Goal: Information Seeking & Learning: Check status

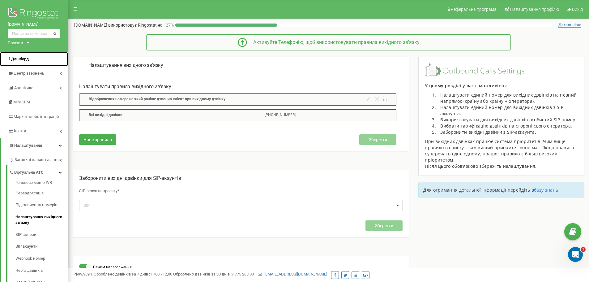
click at [31, 59] on link "Дашборд" at bounding box center [34, 59] width 68 height 15
click at [18, 12] on img at bounding box center [34, 13] width 53 height 15
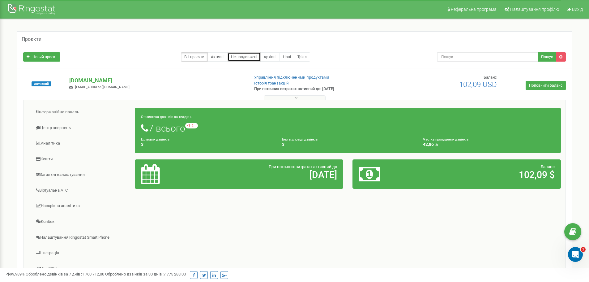
click at [231, 54] on link "Не продовжені" at bounding box center [244, 56] width 33 height 9
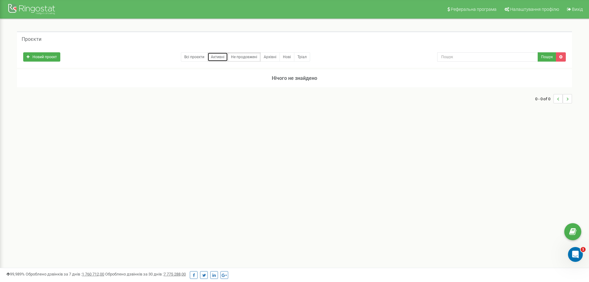
click at [219, 55] on link "Активні" at bounding box center [218, 56] width 20 height 9
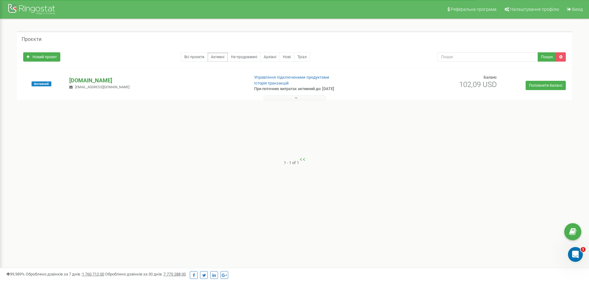
click at [98, 81] on p "[DOMAIN_NAME]" at bounding box center [156, 80] width 175 height 8
click at [96, 78] on p "[DOMAIN_NAME]" at bounding box center [156, 80] width 175 height 8
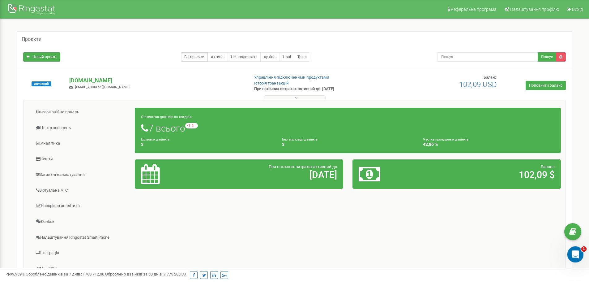
click at [572, 248] on div "Открыть службу сообщений Intercom" at bounding box center [575, 253] width 20 height 20
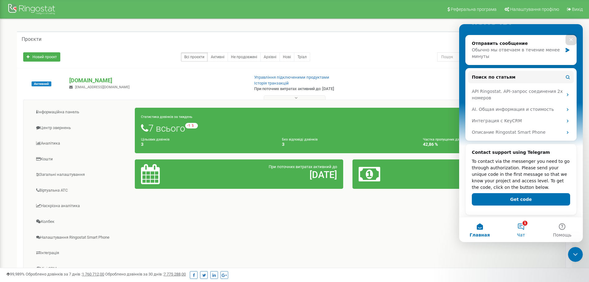
scroll to position [74, 0]
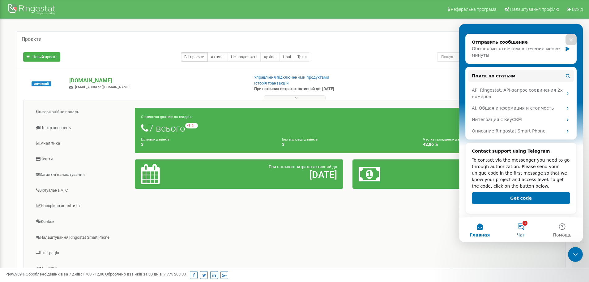
click at [526, 224] on button "1 Чат" at bounding box center [520, 229] width 41 height 25
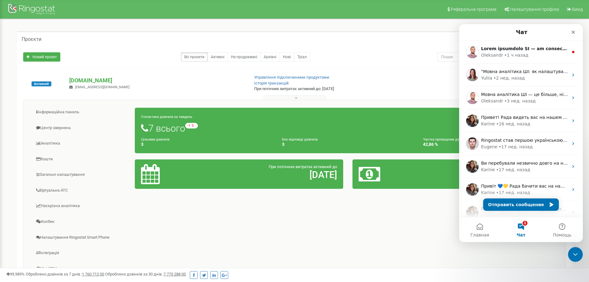
click at [388, 211] on div "Інформаційна панель Центр звернень Аналiтика Кошти" at bounding box center [294, 199] width 543 height 198
click at [573, 251] on icon "Закрыть службу сообщений Intercom" at bounding box center [574, 253] width 7 height 7
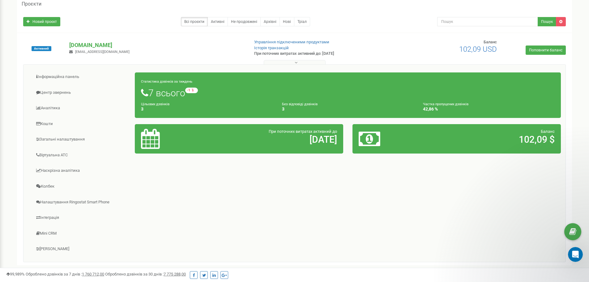
scroll to position [0, 0]
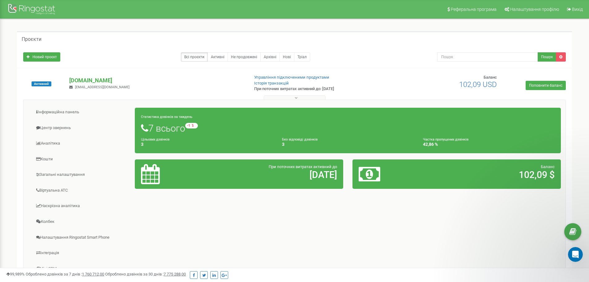
click at [195, 132] on h1 "7 всього -1 відносно минулого тижня" at bounding box center [348, 128] width 414 height 11
click at [165, 120] on div "Статистика дзвінків за тиждень 7 всього -1 відносно минулого тижня Цільових дзв…" at bounding box center [348, 130] width 426 height 45
click at [163, 115] on small "Статистика дзвінків за тиждень" at bounding box center [166, 117] width 51 height 4
click at [154, 140] on small "Цільових дзвінків" at bounding box center [155, 139] width 28 height 4
click at [48, 113] on link "Інформаційна панель" at bounding box center [81, 112] width 107 height 15
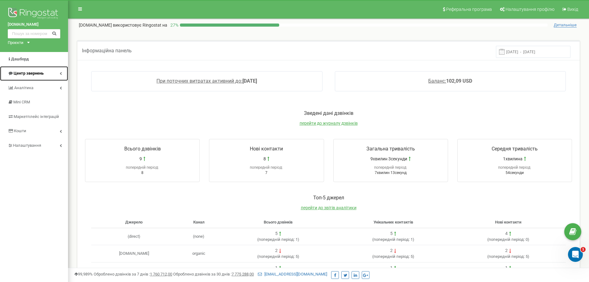
click at [29, 68] on link "Центр звернень" at bounding box center [34, 73] width 68 height 15
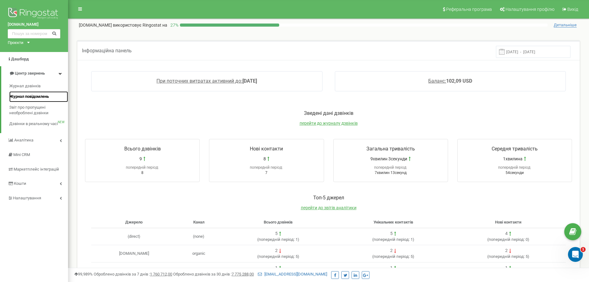
click at [30, 94] on span "Журнал повідомлень" at bounding box center [29, 97] width 40 height 6
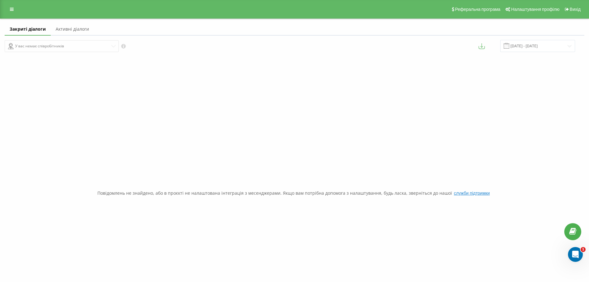
click at [74, 27] on link "Активні діалоги" at bounding box center [72, 29] width 43 height 12
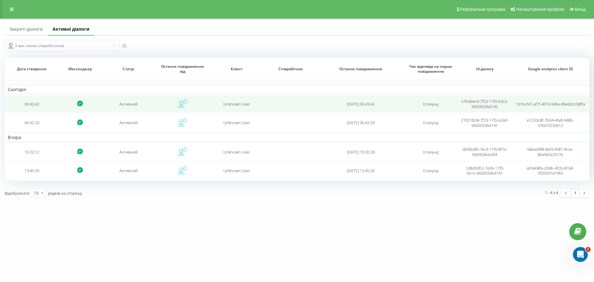
click at [375, 104] on span "[DATE] 06:43:42" at bounding box center [361, 104] width 28 height 6
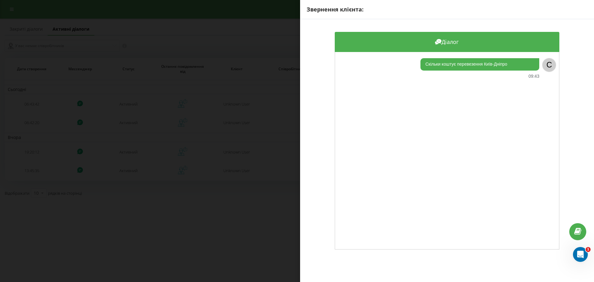
click at [215, 88] on div "Звернення клієнта: Діалог Скільки коштує перевезення [GEOGRAPHIC_DATA]-Дніпро 0…" at bounding box center [297, 141] width 594 height 282
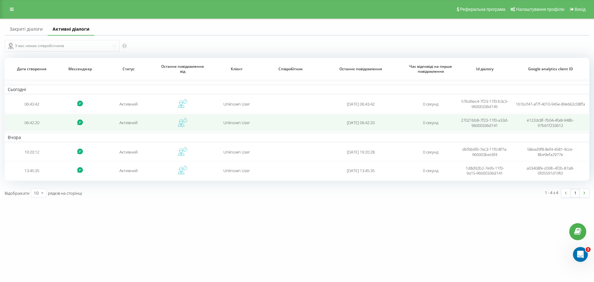
click at [229, 120] on span "Unknown User" at bounding box center [236, 123] width 27 height 6
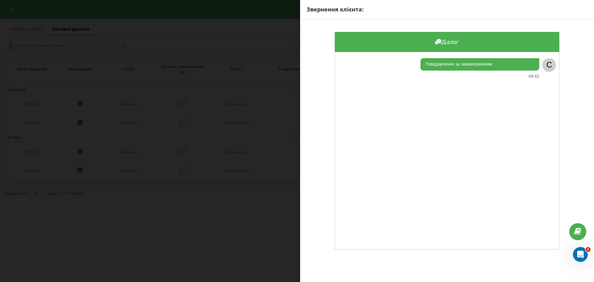
click at [217, 189] on div "Звернення клієнта: Діалог Повідомлення за замовчуванням 09:42 C" at bounding box center [297, 141] width 594 height 282
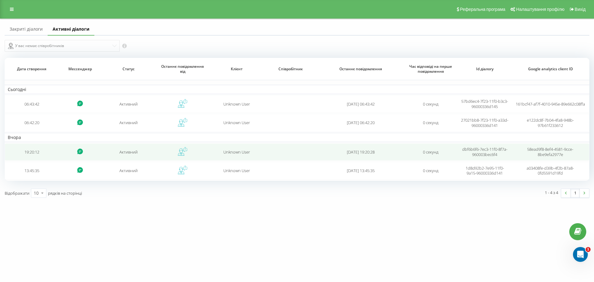
click at [234, 152] on span "Unknown User" at bounding box center [236, 152] width 27 height 6
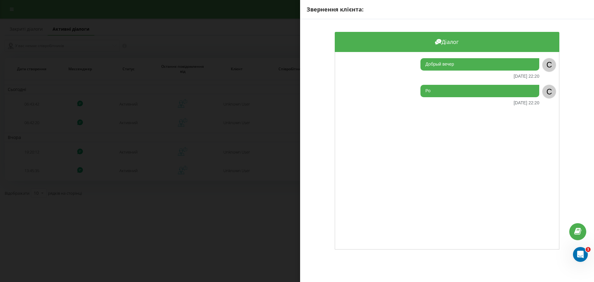
click at [226, 223] on div "Звернення клієнта: Діалог Добрый вечер [DATE] 22:20 C Ро [DATE] 22:20 C" at bounding box center [297, 141] width 594 height 282
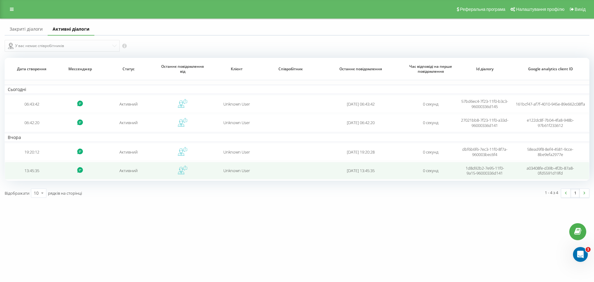
click at [235, 174] on td "Unknown User" at bounding box center [237, 170] width 54 height 17
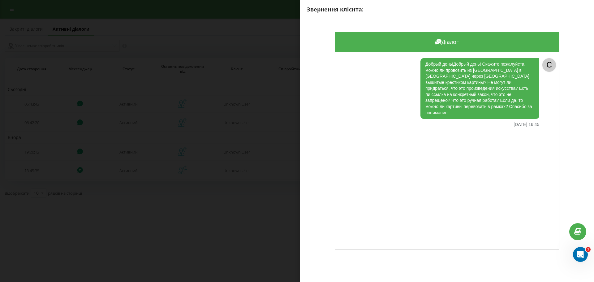
click at [208, 213] on div "Звернення клієнта: Діалог Добрый день!Добрый день! Скажите пожалуйста, можно ли…" at bounding box center [297, 141] width 594 height 282
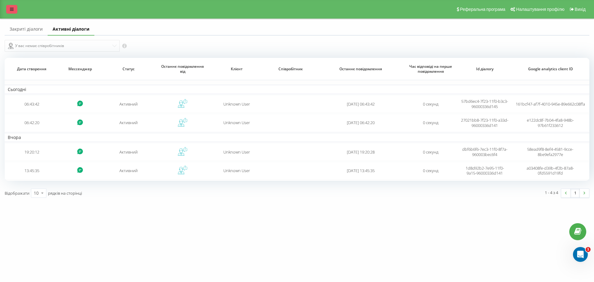
click at [11, 10] on icon at bounding box center [12, 9] width 4 height 4
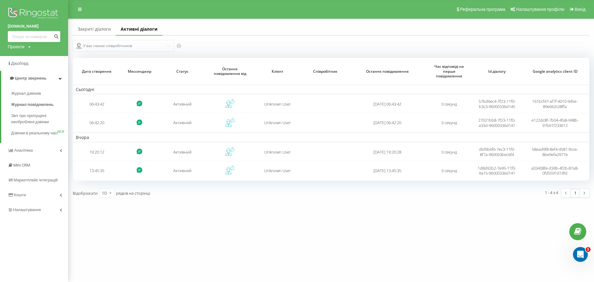
click at [236, 214] on div "[DOMAIN_NAME] Проекти [DOMAIN_NAME] Дашборд Центр звернень Журнал дзвінків Журн…" at bounding box center [297, 141] width 594 height 282
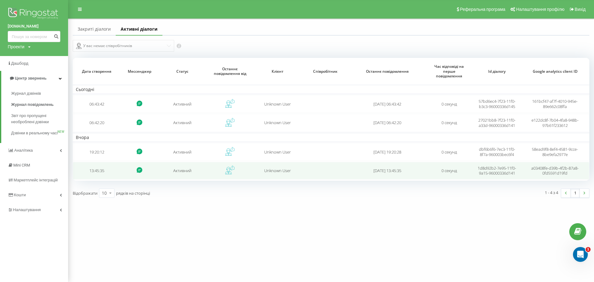
click at [106, 170] on td "13:45:35" at bounding box center [97, 170] width 48 height 17
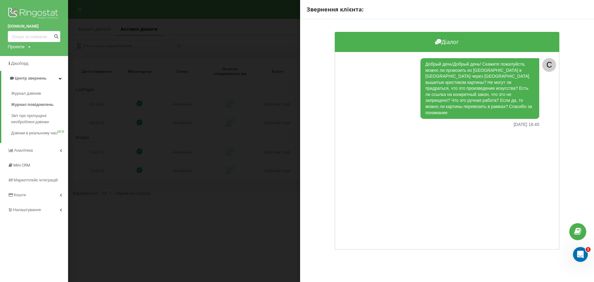
click at [251, 253] on div "Звернення клієнта: Діалог Добрый день!Добрый день! Скажите пожалуйста, можно ли…" at bounding box center [297, 141] width 594 height 282
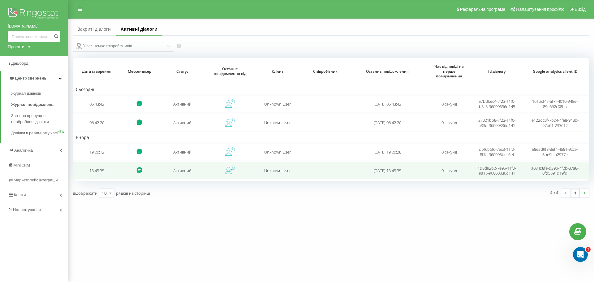
click at [103, 173] on td "13:45:35" at bounding box center [97, 170] width 48 height 17
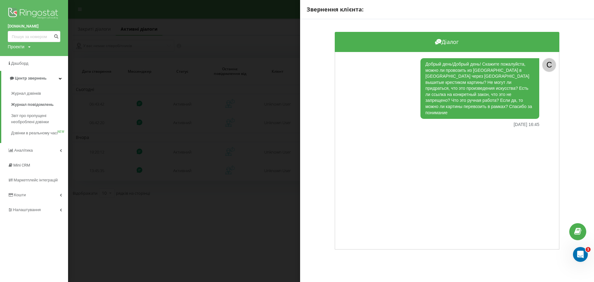
click at [351, 232] on div "Добрый день!Добрый день! Скажите пожалуйста, можно ли провозить из [GEOGRAPHIC_…" at bounding box center [447, 150] width 225 height 197
click at [579, 250] on icon "Открыть службу сообщений Intercom" at bounding box center [579, 253] width 10 height 10
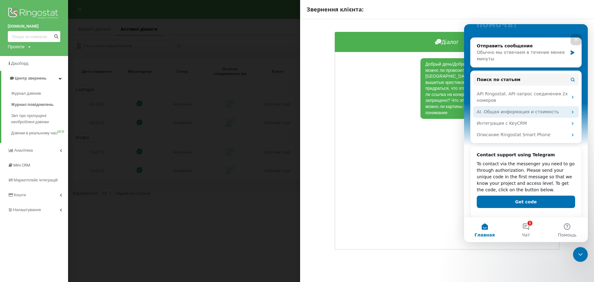
scroll to position [74, 0]
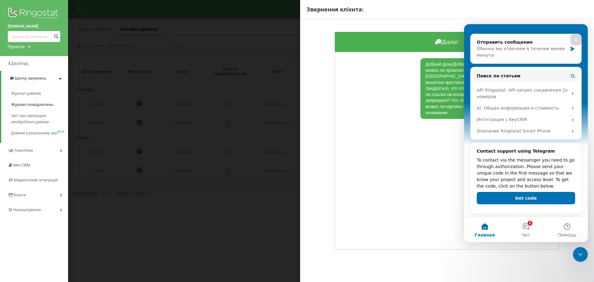
click at [419, 183] on div "Добрый день!Добрый день! Скажите пожалуйста, можно ли провозить из [GEOGRAPHIC_…" at bounding box center [447, 150] width 225 height 197
click at [302, 54] on div "Діалог Добрый день!Добрый день! Скажите пожалуйста, можно ли провозить из [GEOG…" at bounding box center [447, 140] width 294 height 243
click at [576, 39] on icon "Закрыть" at bounding box center [575, 39] width 3 height 3
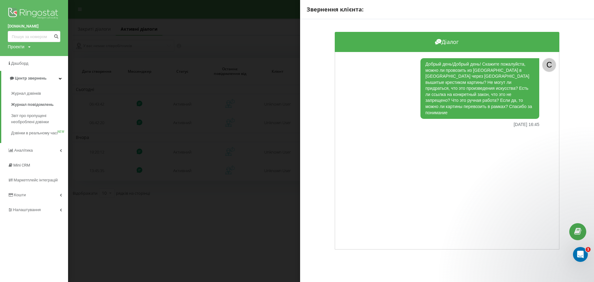
scroll to position [0, 0]
click at [178, 206] on div "Звернення клієнта: Діалог Добрый день!Добрый день! Скажите пожалуйста, можно ли…" at bounding box center [297, 141] width 594 height 282
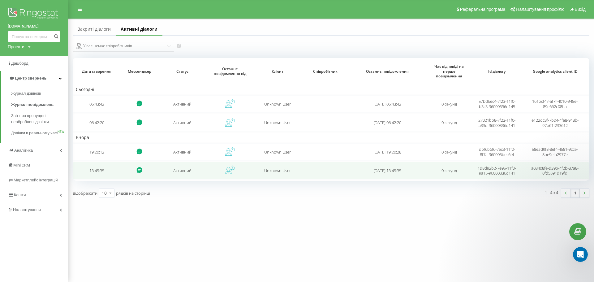
click at [140, 170] on icon at bounding box center [139, 170] width 6 height 6
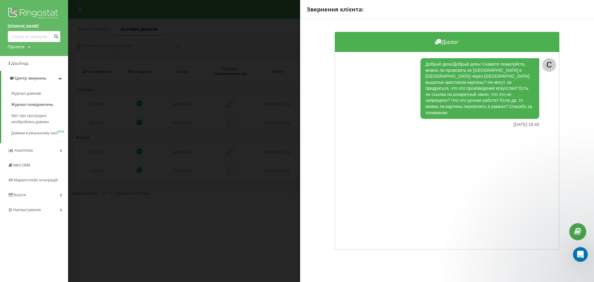
click at [419, 235] on div "Добрый день!Добрый день! Скажите пожалуйста, можно ли провозить из [GEOGRAPHIC_…" at bounding box center [447, 150] width 225 height 197
click at [354, 243] on div "Добрый день!Добрый день! Скажите пожалуйста, можно ли провозить из [GEOGRAPHIC_…" at bounding box center [447, 150] width 225 height 197
click at [148, 172] on div "Звернення клієнта: Діалог Добрый день!Добрый день! Скажите пожалуйста, можно ли…" at bounding box center [297, 141] width 594 height 282
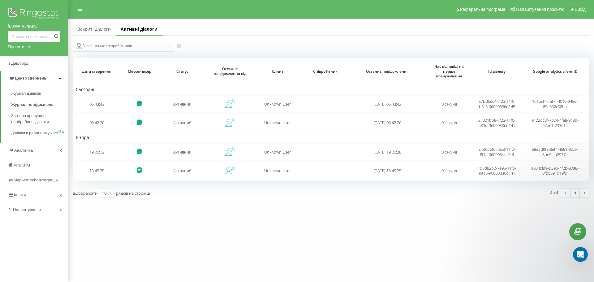
click at [104, 31] on link "Закриті діалоги" at bounding box center [94, 29] width 43 height 12
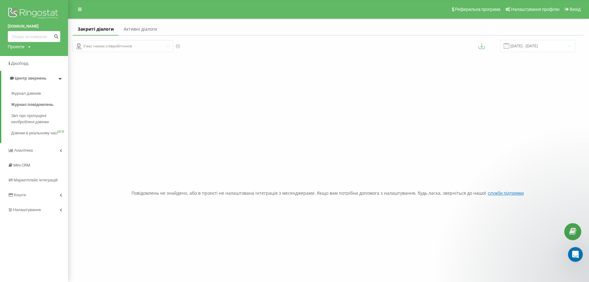
click at [128, 29] on link "Активні діалоги" at bounding box center [140, 29] width 43 height 12
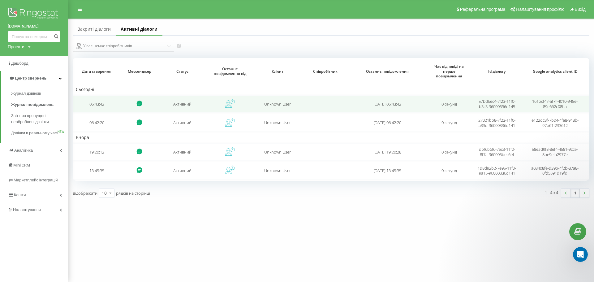
click at [101, 103] on td "06:43:42" at bounding box center [97, 103] width 48 height 17
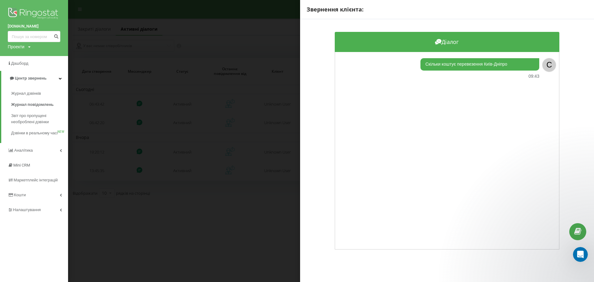
click at [478, 93] on div "Скільки коштує перевезення Київ-Дніпро 09:43 C" at bounding box center [447, 150] width 225 height 197
click at [544, 68] on div "C" at bounding box center [549, 65] width 14 height 14
click at [416, 198] on div "Скільки коштує перевезення Київ-Дніпро 09:43 C" at bounding box center [447, 150] width 225 height 197
click at [579, 230] on icon at bounding box center [577, 232] width 7 height 6
click at [220, 68] on div "Звернення клієнта: Діалог Скільки коштує перевезення [GEOGRAPHIC_DATA]-Дніпро 0…" at bounding box center [297, 141] width 594 height 282
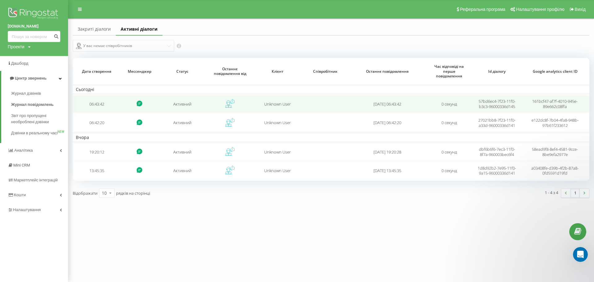
click at [181, 101] on td "Активний" at bounding box center [182, 103] width 48 height 17
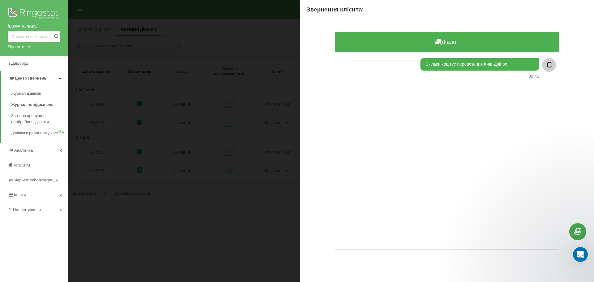
click at [192, 179] on div "Звернення клієнта: Діалог Скільки коштує перевезення [GEOGRAPHIC_DATA]-Дніпро 0…" at bounding box center [297, 141] width 594 height 282
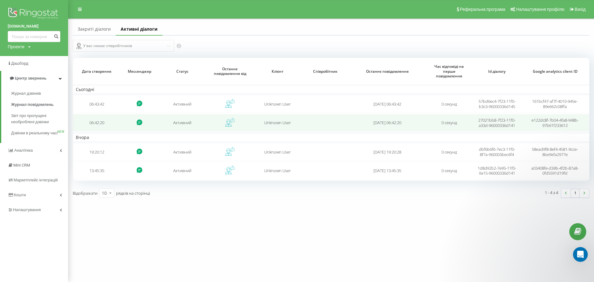
click at [179, 120] on td "Активний" at bounding box center [182, 122] width 48 height 17
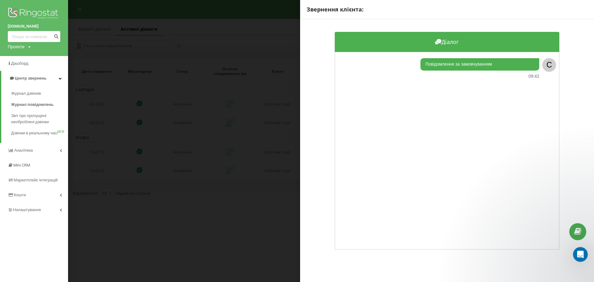
click at [200, 181] on div "Звернення клієнта: Діалог Повідомлення за замовчуванням 09:42 C" at bounding box center [297, 141] width 594 height 282
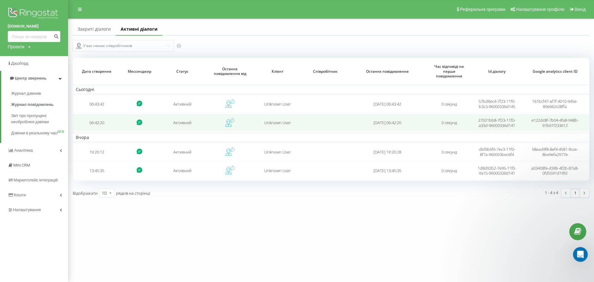
click at [229, 121] on icon at bounding box center [229, 122] width 9 height 9
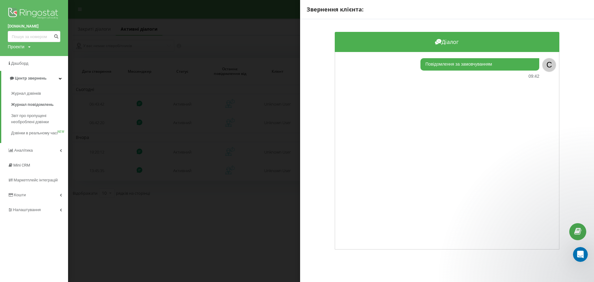
click at [196, 156] on div "Звернення клієнта: Діалог Повідомлення за замовчуванням 09:42 C" at bounding box center [297, 141] width 594 height 282
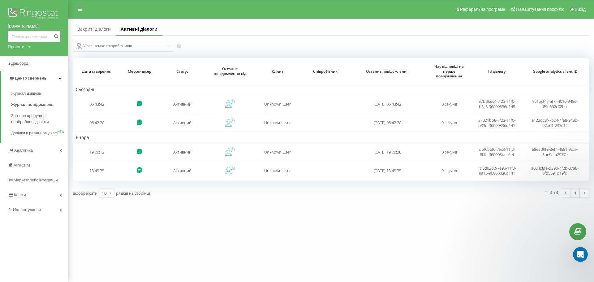
click at [163, 46] on div "У вас немає співробітників" at bounding box center [200, 46] width 254 height 12
click at [179, 47] on icon at bounding box center [179, 45] width 2 height 3
click at [583, 193] on link at bounding box center [584, 193] width 9 height 9
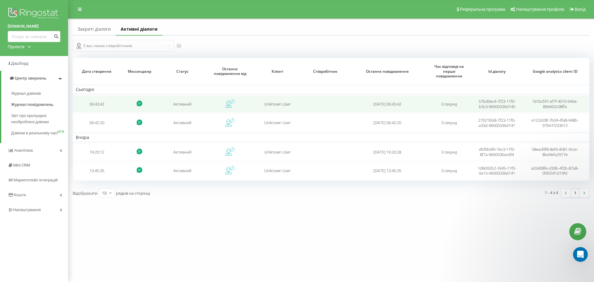
click at [232, 104] on icon at bounding box center [229, 103] width 9 height 9
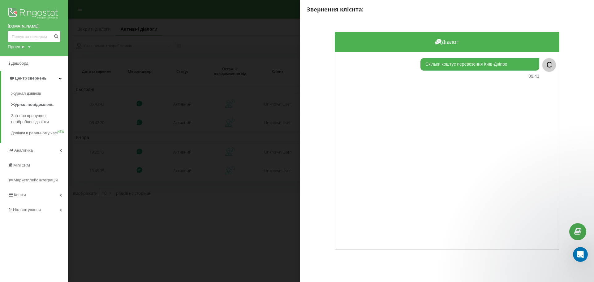
click at [553, 245] on div "Скільки коштує перевезення Київ-Дніпро 09:43 C" at bounding box center [447, 150] width 225 height 197
click at [549, 90] on div "Скільки коштує перевезення Київ-Дніпро 09:43 C" at bounding box center [447, 150] width 225 height 197
click at [535, 71] on div "Скільки коштує перевезення Київ-Дніпро 09:43 C" at bounding box center [444, 68] width 218 height 20
click at [345, 38] on div "Діалог" at bounding box center [447, 42] width 225 height 20
click at [411, 34] on div "Діалог" at bounding box center [447, 42] width 225 height 20
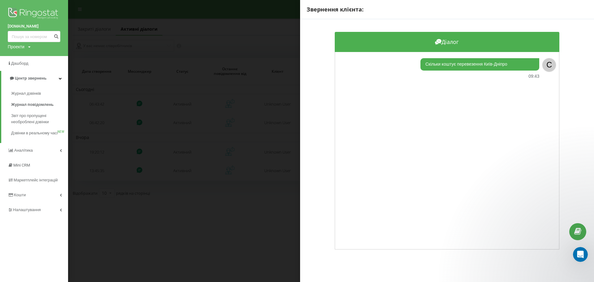
click at [217, 78] on div "Звернення клієнта: Діалог Скільки коштує перевезення [GEOGRAPHIC_DATA]-Дніпро 0…" at bounding box center [297, 141] width 594 height 282
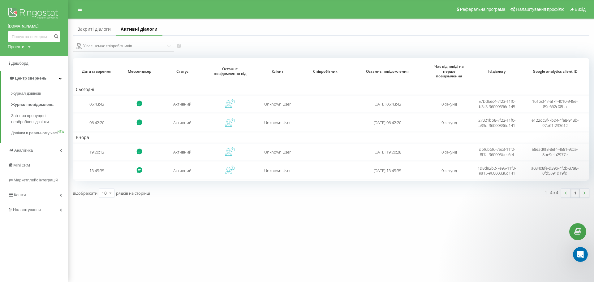
click at [136, 46] on div "У вас немає співробітників" at bounding box center [200, 46] width 254 height 12
click at [177, 45] on icon at bounding box center [179, 46] width 5 height 5
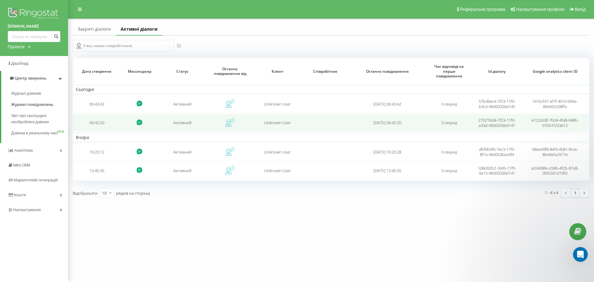
click at [139, 120] on icon at bounding box center [139, 122] width 6 height 6
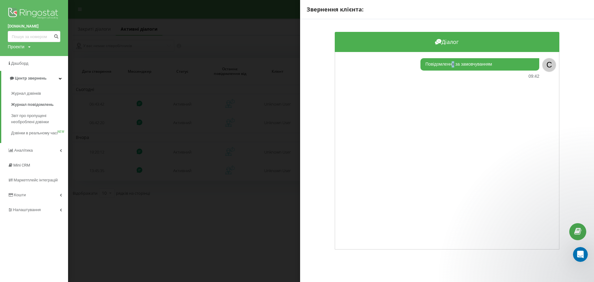
click at [450, 165] on div "Повідомлення за замовчуванням 09:42 C" at bounding box center [447, 150] width 225 height 197
click at [436, 221] on div "Повідомлення за замовчуванням 09:42 C" at bounding box center [447, 150] width 225 height 197
click at [184, 115] on div "Звернення клієнта: Діалог Повідомлення за замовчуванням 09:42 C" at bounding box center [297, 141] width 594 height 282
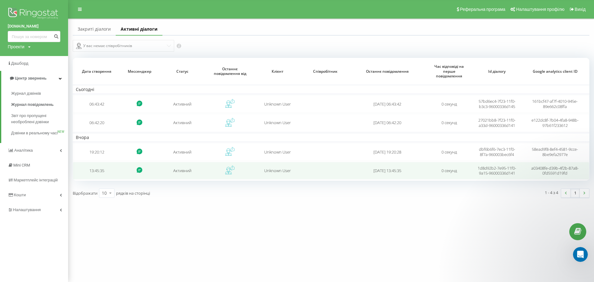
click at [139, 171] on icon at bounding box center [139, 170] width 6 height 6
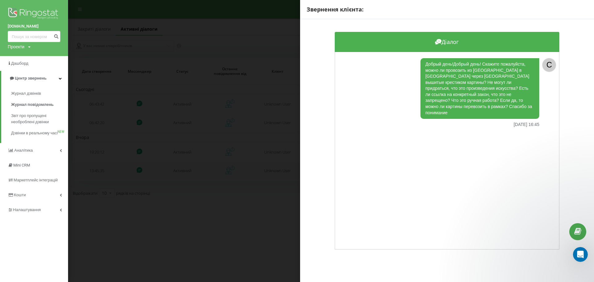
click at [139, 171] on div "Звернення клієнта: Діалог Добрый день!Добрый день! Скажите пожалуйста, можно ли…" at bounding box center [297, 141] width 594 height 282
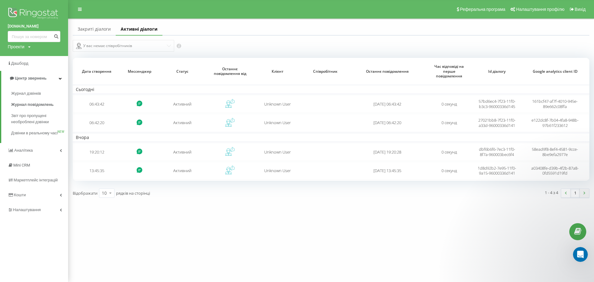
click at [585, 194] on img at bounding box center [584, 192] width 2 height 3
click at [497, 238] on div "[DOMAIN_NAME] Проекти [DOMAIN_NAME] Дашборд Центр звернень Журнал дзвінків Журн…" at bounding box center [297, 141] width 594 height 282
